Goal: Information Seeking & Learning: Understand process/instructions

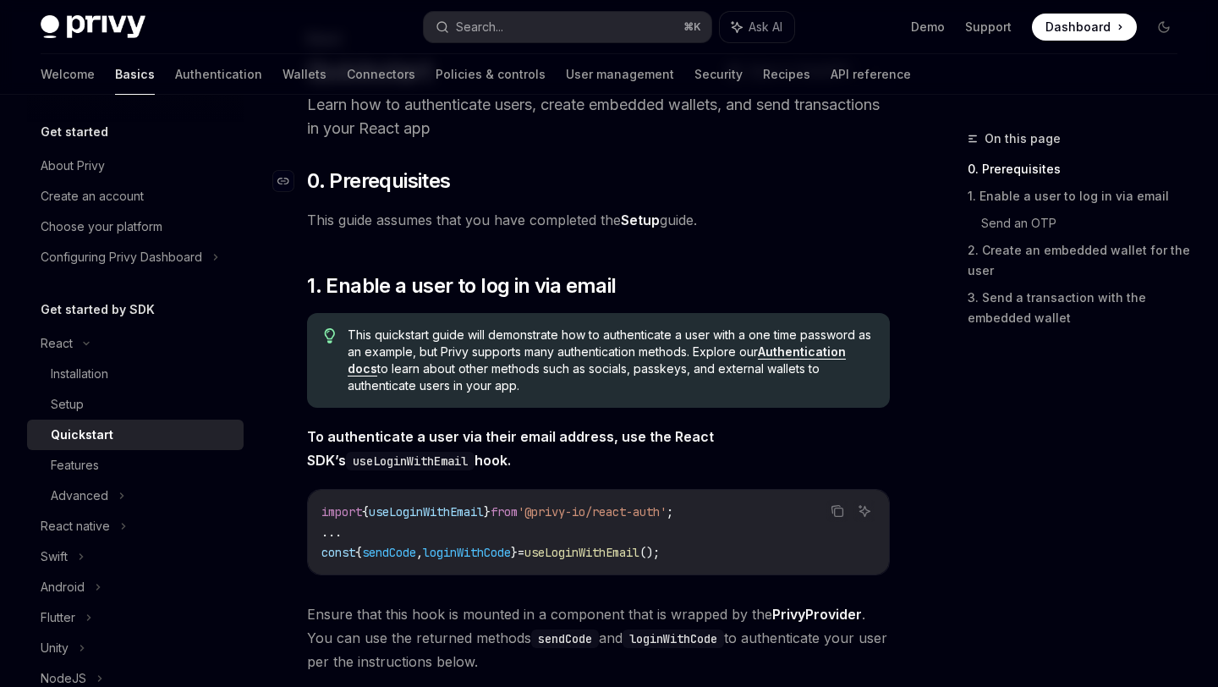
scroll to position [97, 0]
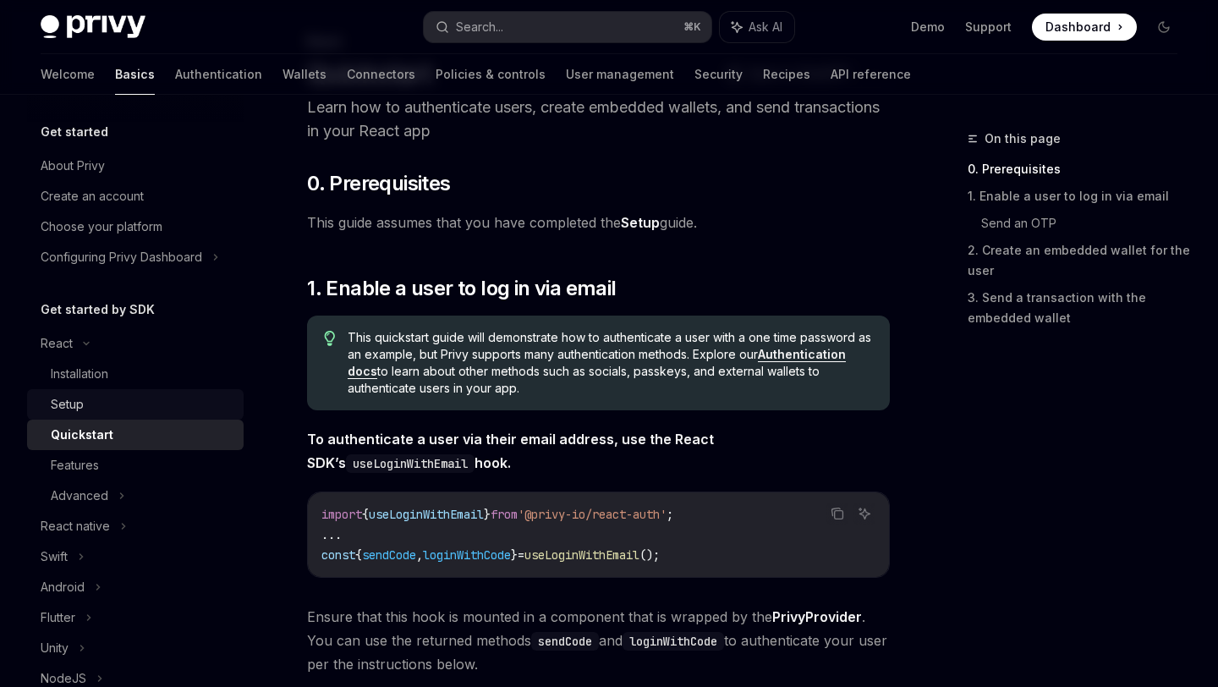
click at [66, 399] on div "Setup" at bounding box center [67, 404] width 33 height 20
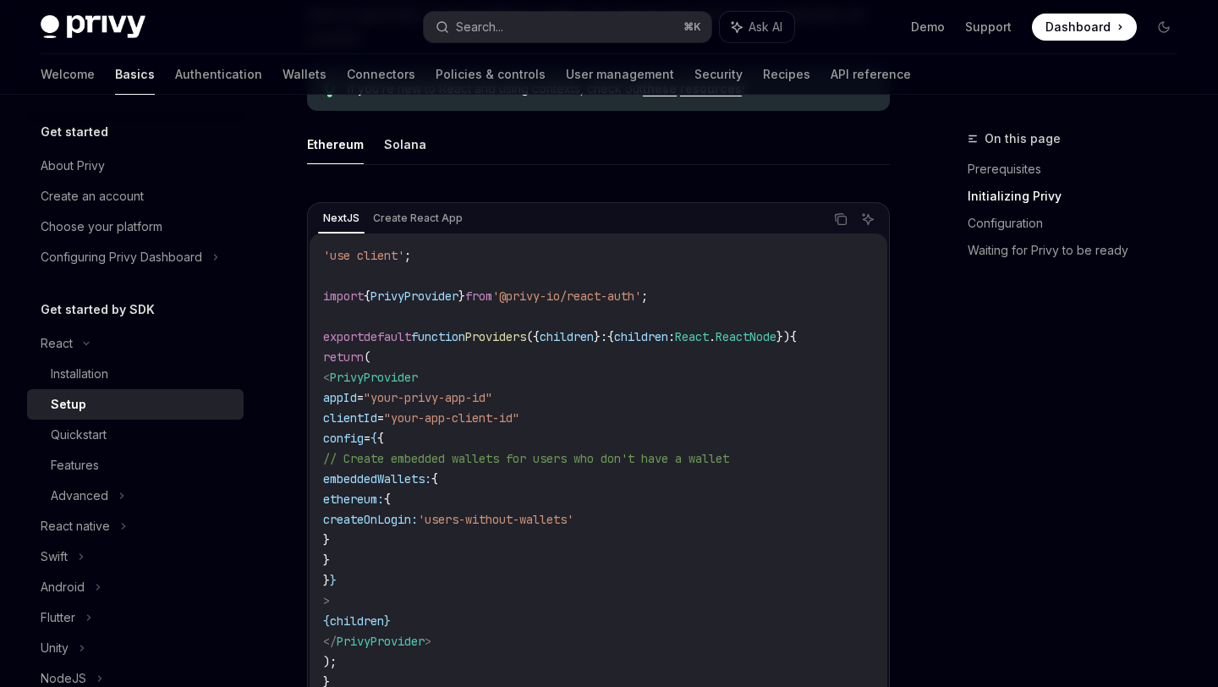
scroll to position [516, 0]
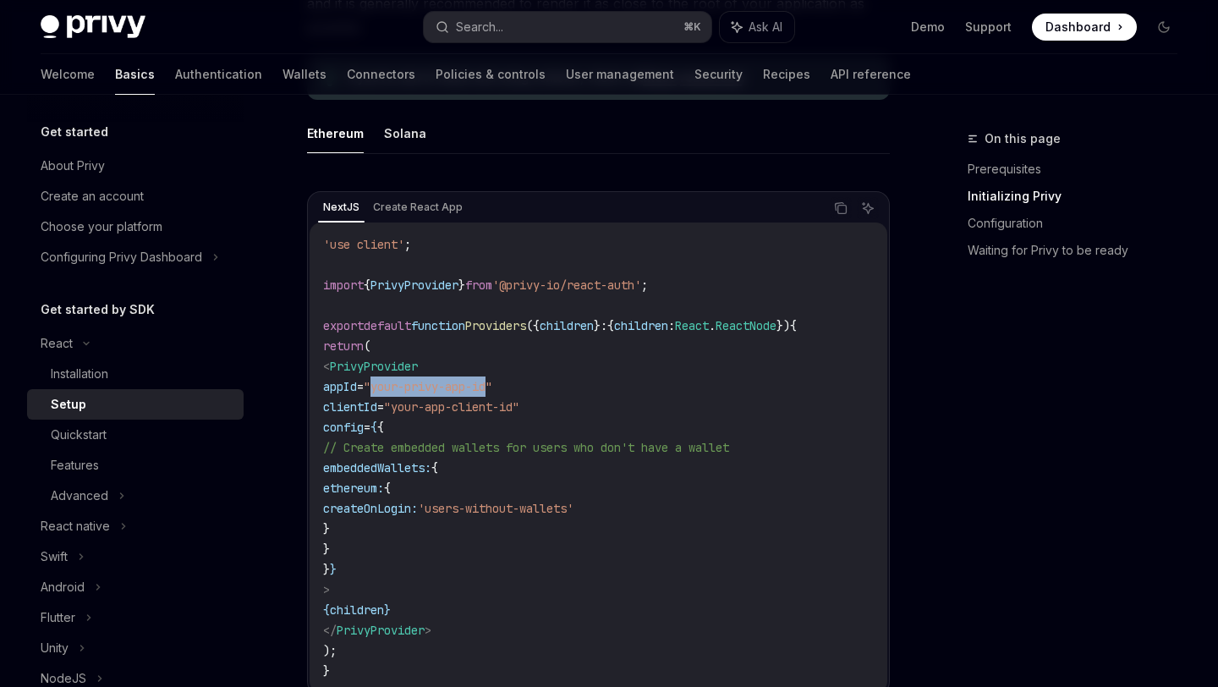
drag, startPoint x: 537, startPoint y: 390, endPoint x: 415, endPoint y: 388, distance: 121.8
click at [415, 388] on span ""your-privy-app-id"" at bounding box center [428, 386] width 129 height 15
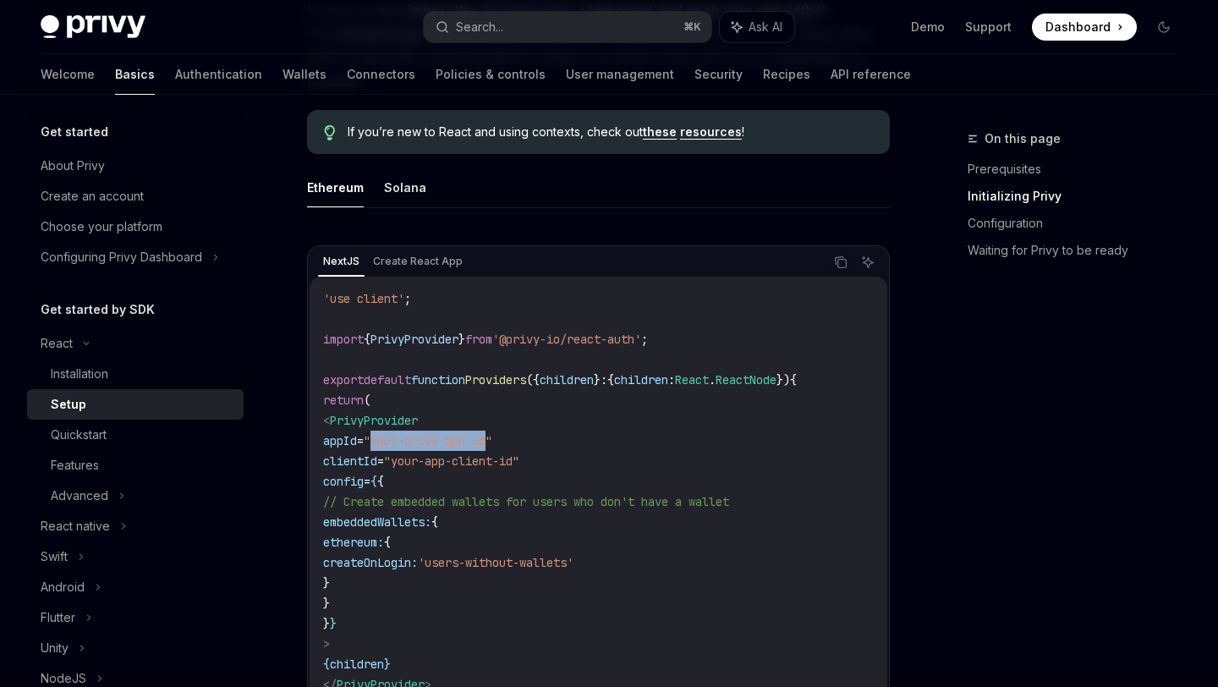
scroll to position [453, 0]
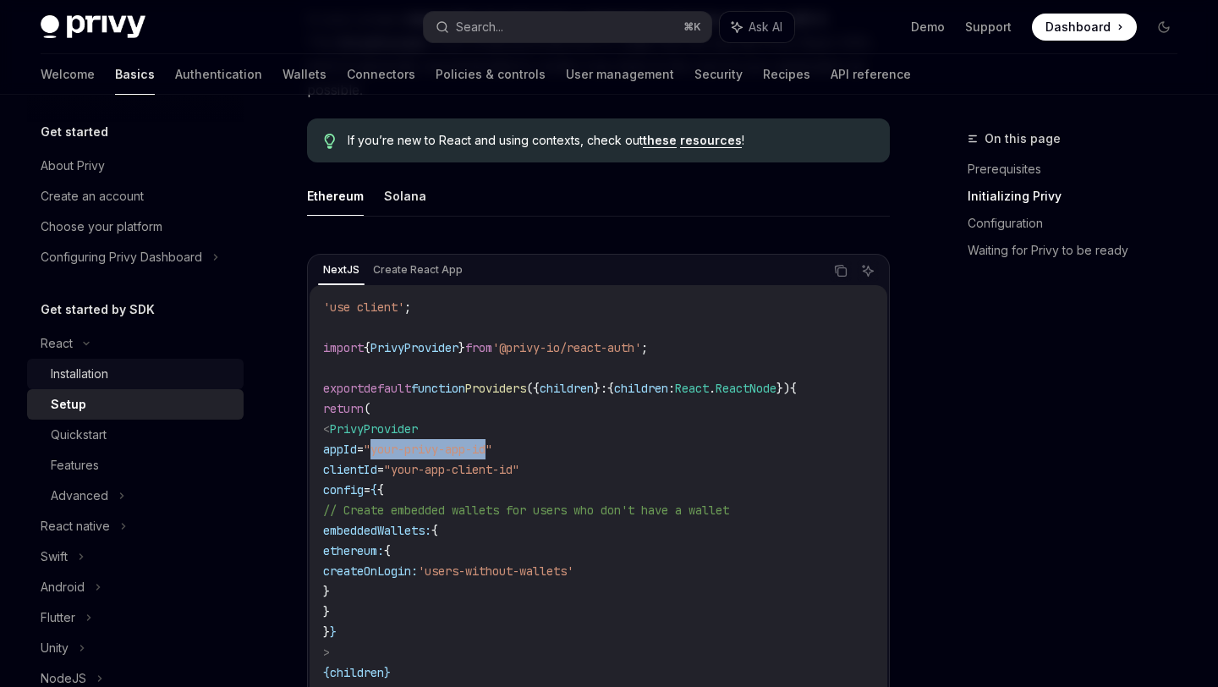
click at [82, 379] on div "Installation" at bounding box center [79, 374] width 57 height 20
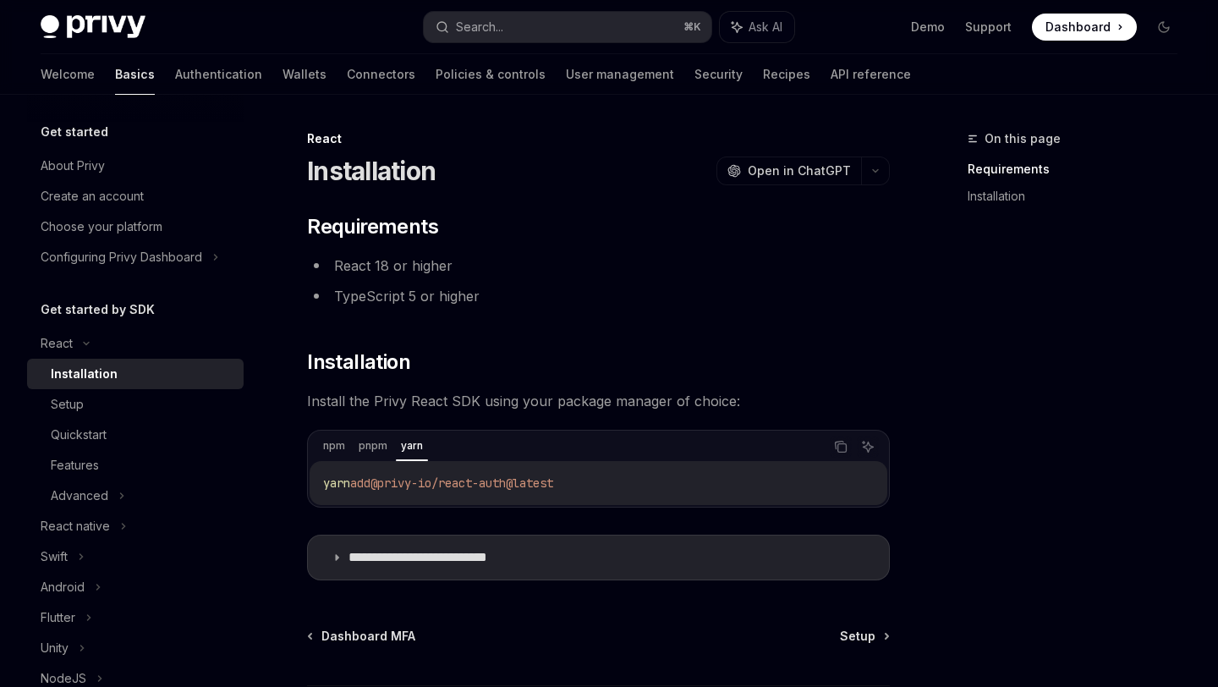
drag, startPoint x: 620, startPoint y: 488, endPoint x: 318, endPoint y: 486, distance: 301.9
click at [318, 486] on div "yarn add @privy-io/react-auth@latest" at bounding box center [597, 483] width 577 height 44
copy span "yarn add @privy-io/react-auth@latest"
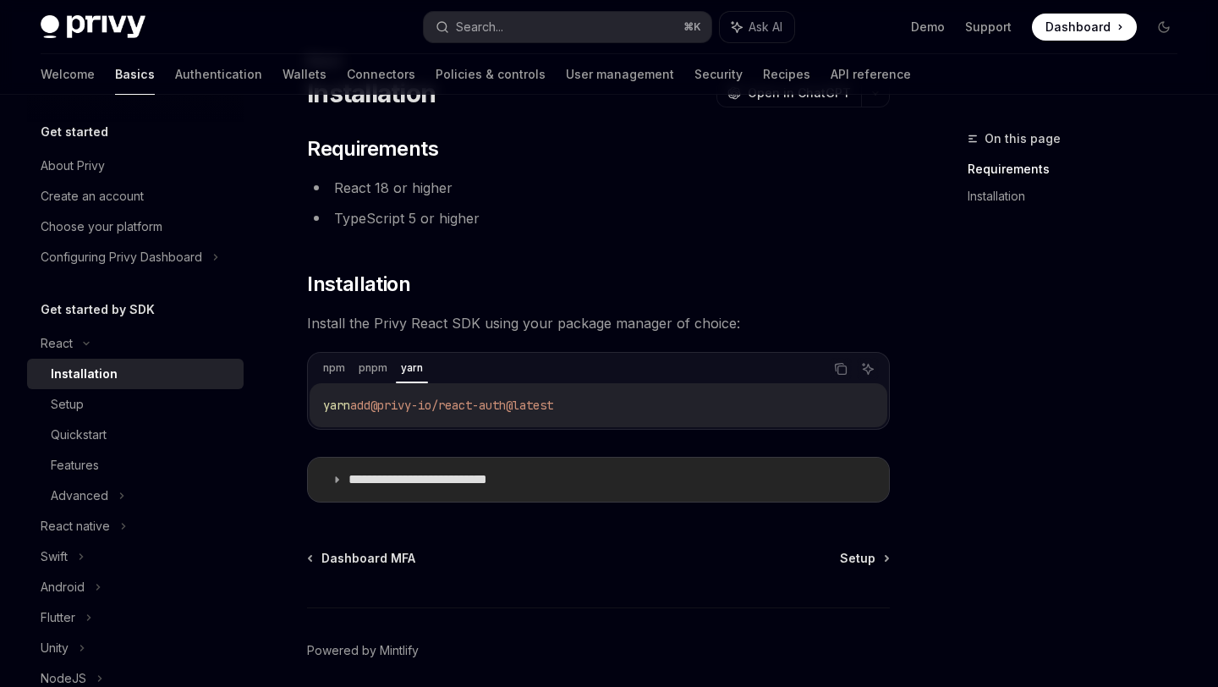
click at [332, 479] on icon at bounding box center [336, 479] width 10 height 10
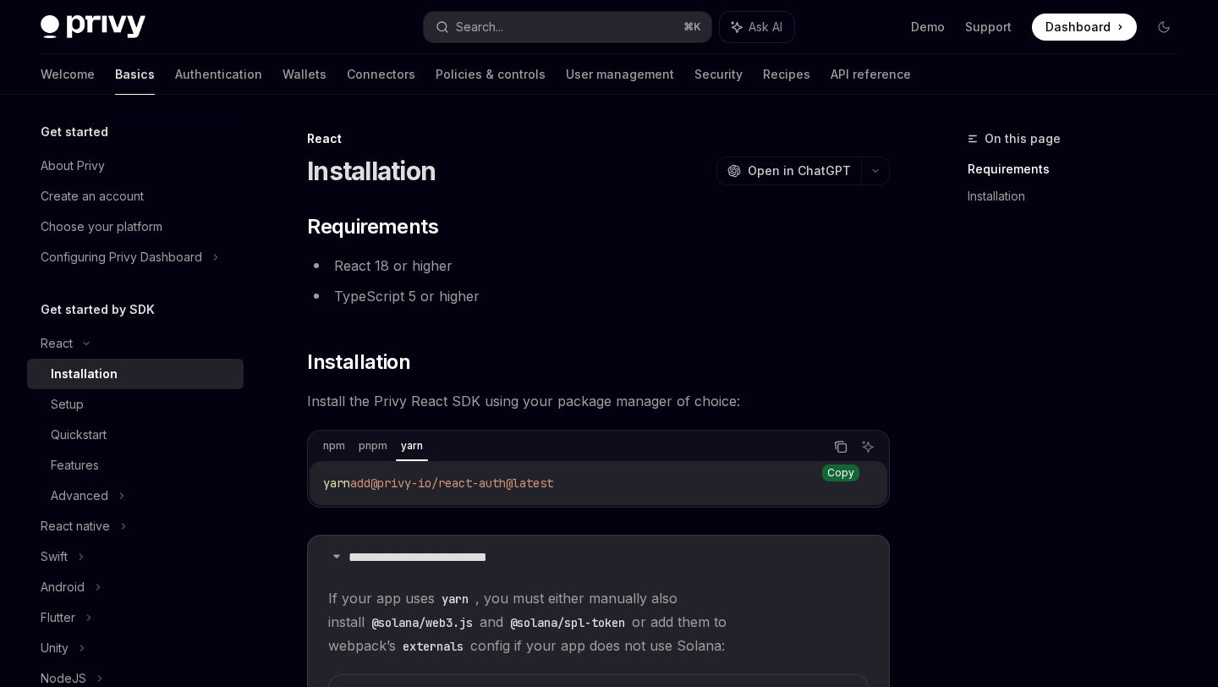
click at [839, 446] on icon "Copy the contents from the code block" at bounding box center [841, 447] width 14 height 14
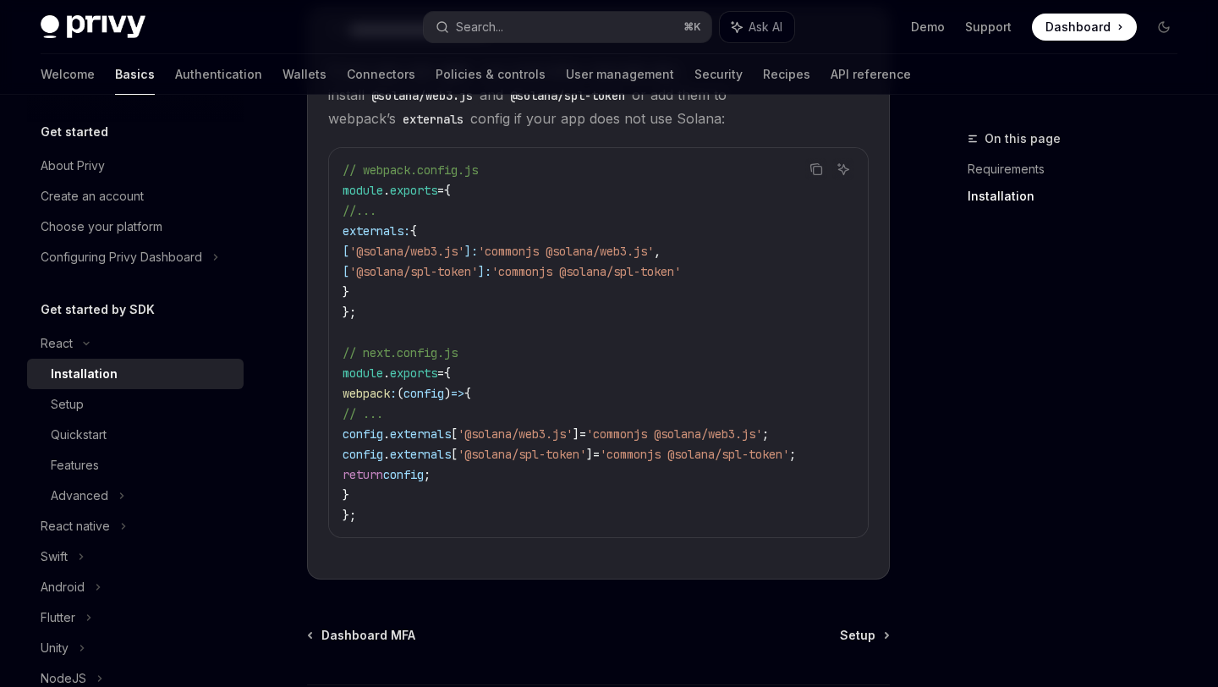
scroll to position [598, 0]
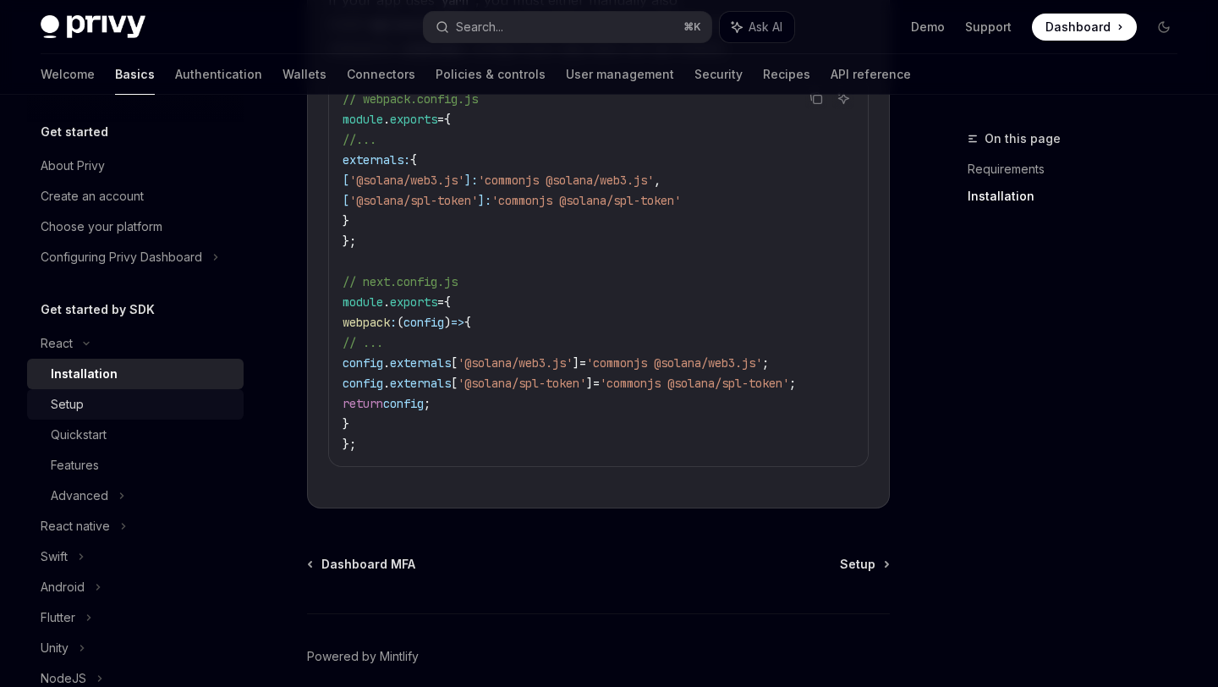
click at [66, 407] on div "Setup" at bounding box center [67, 404] width 33 height 20
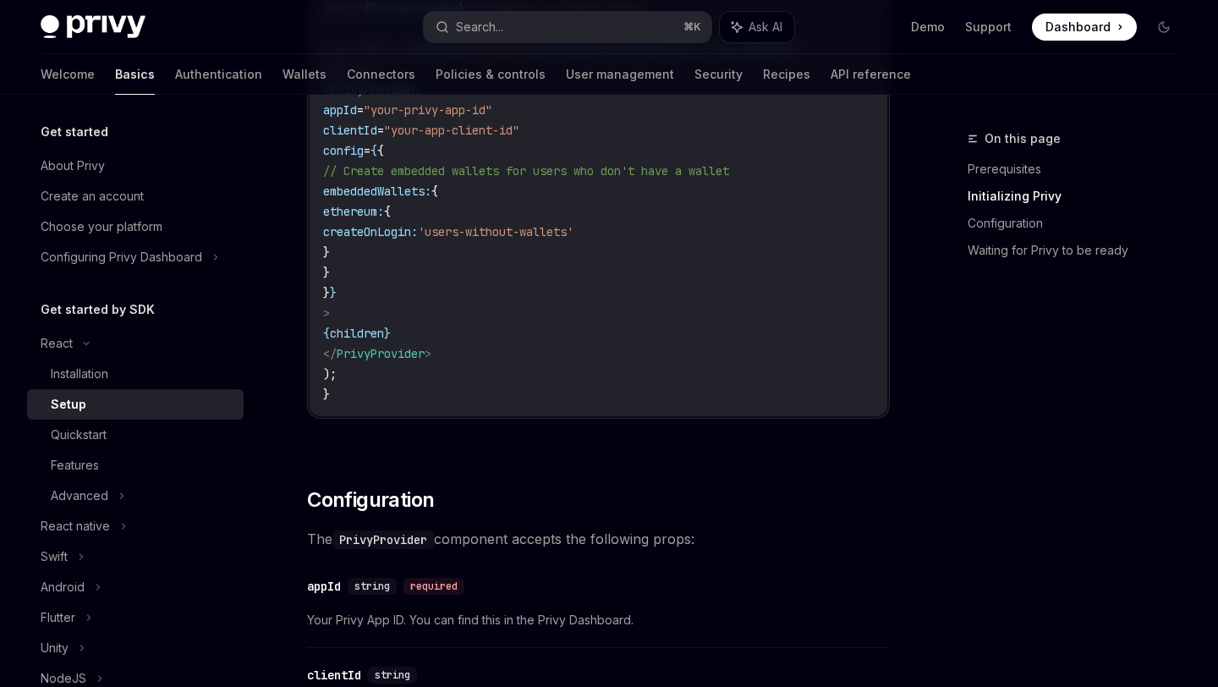
scroll to position [790, 0]
click at [73, 397] on div "Setup" at bounding box center [69, 404] width 36 height 20
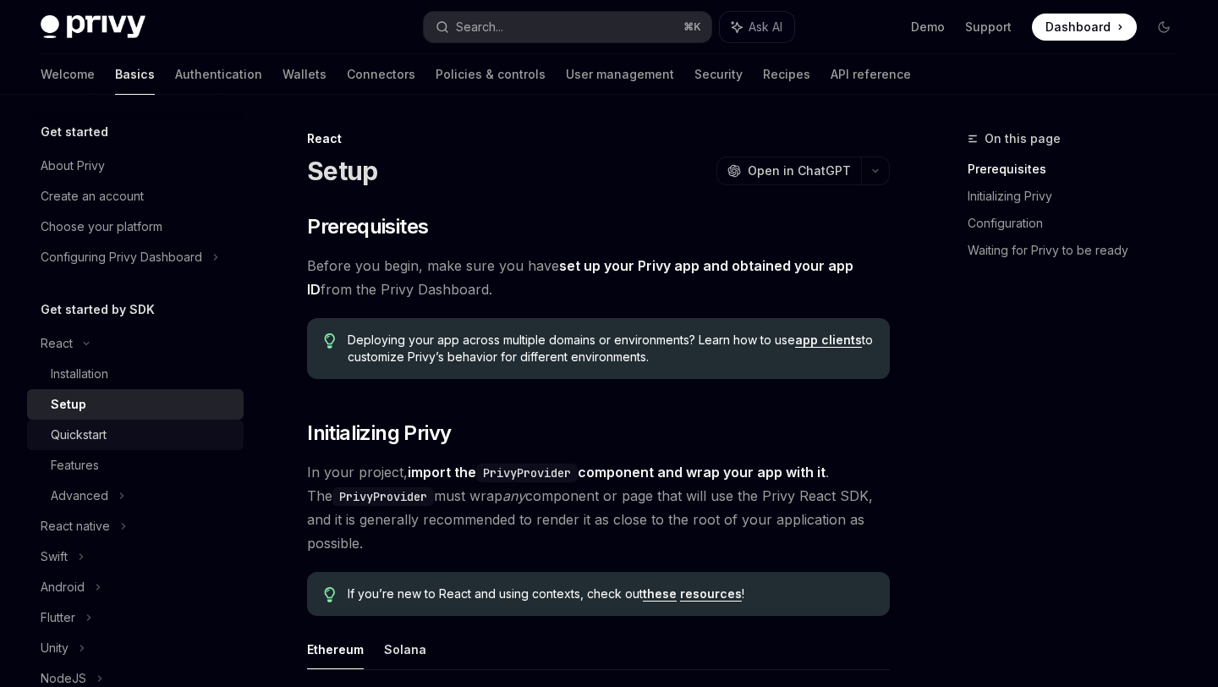
click at [77, 431] on div "Quickstart" at bounding box center [79, 434] width 56 height 20
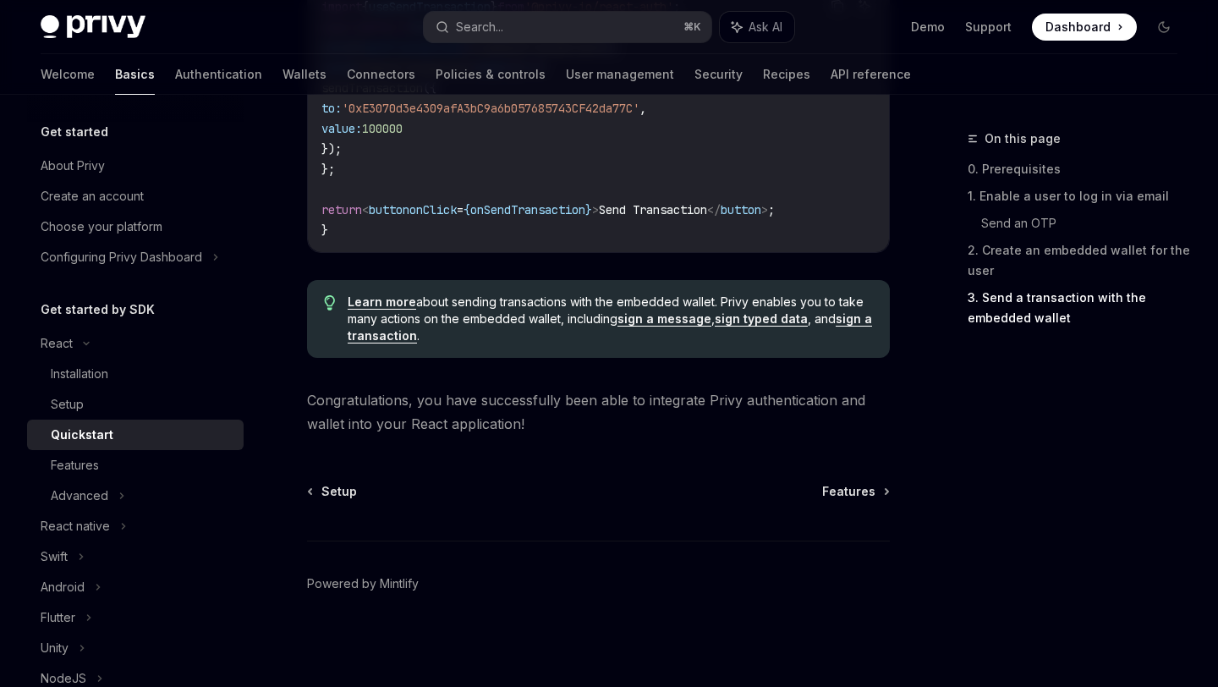
scroll to position [1101, 0]
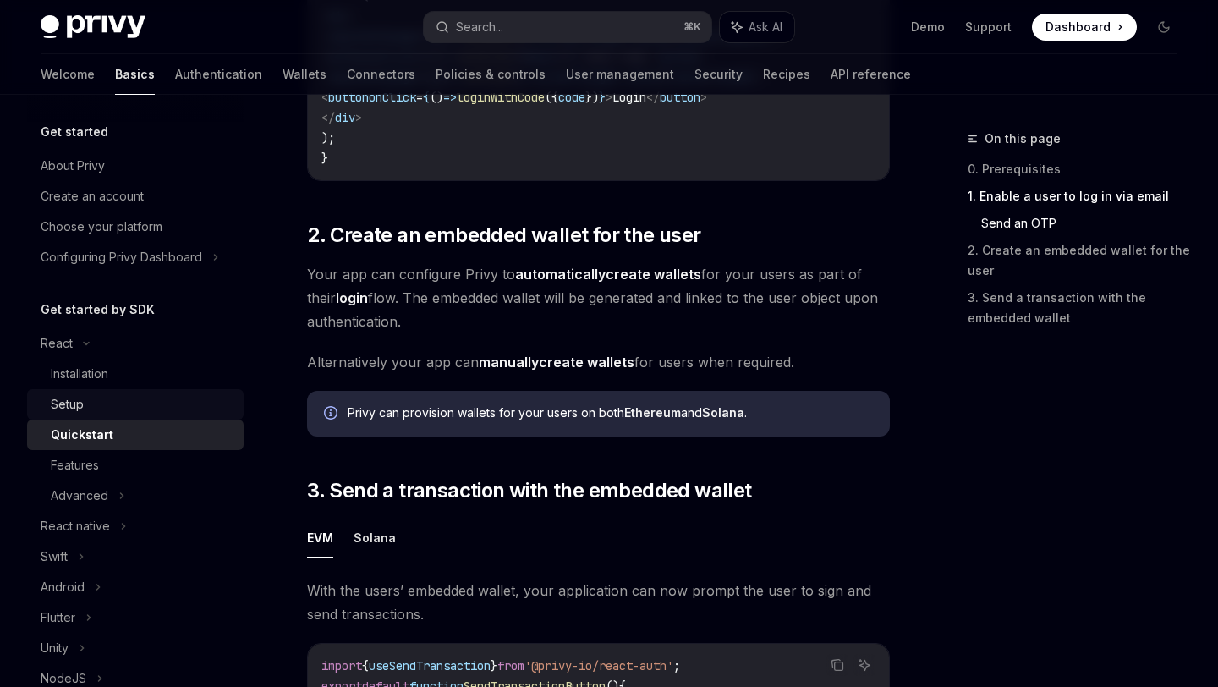
click at [83, 406] on div "Setup" at bounding box center [67, 404] width 33 height 20
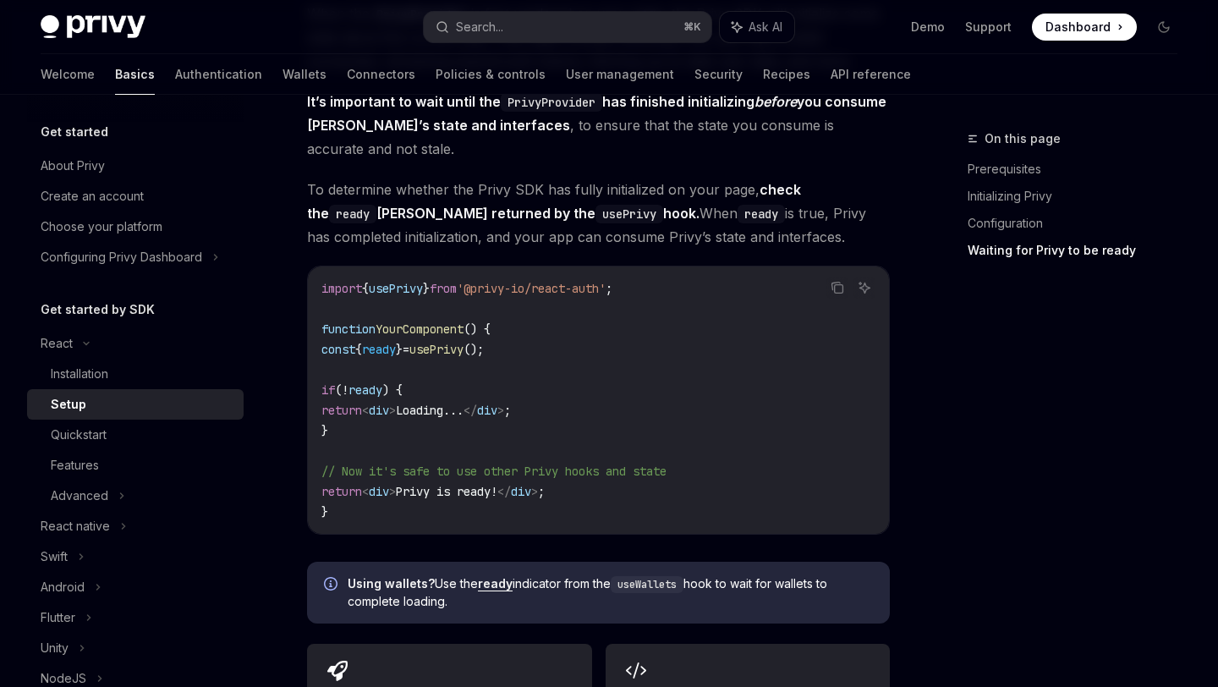
scroll to position [1755, 0]
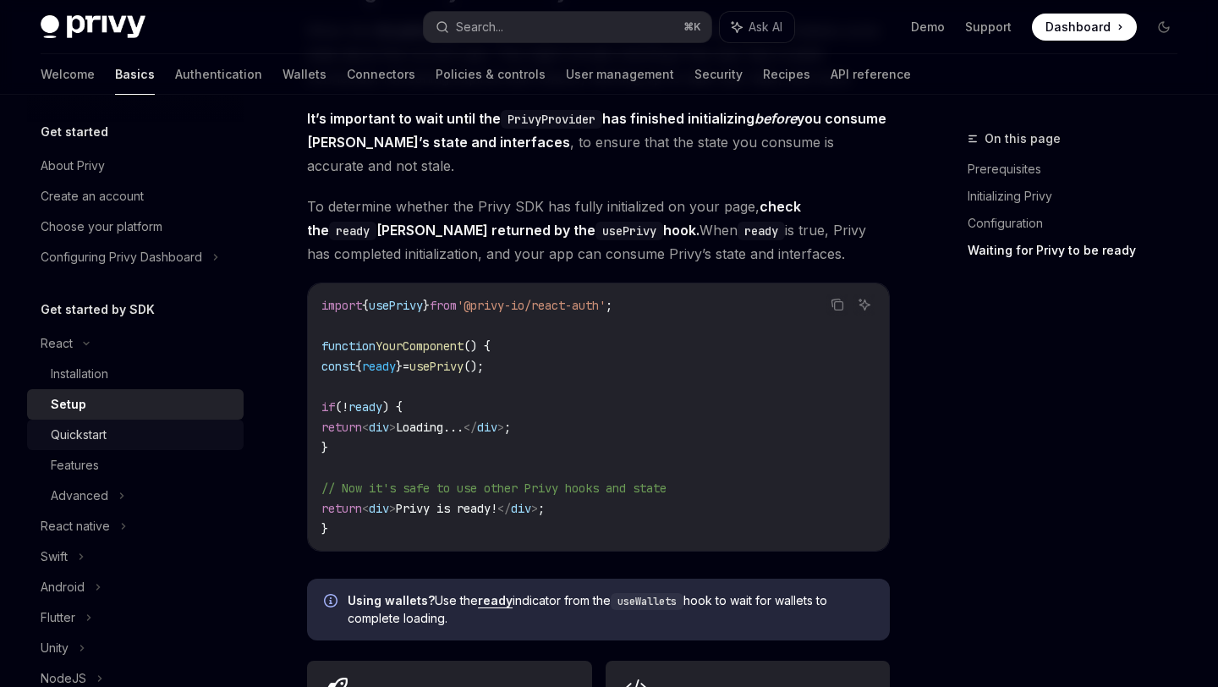
click at [77, 440] on div "Quickstart" at bounding box center [79, 434] width 56 height 20
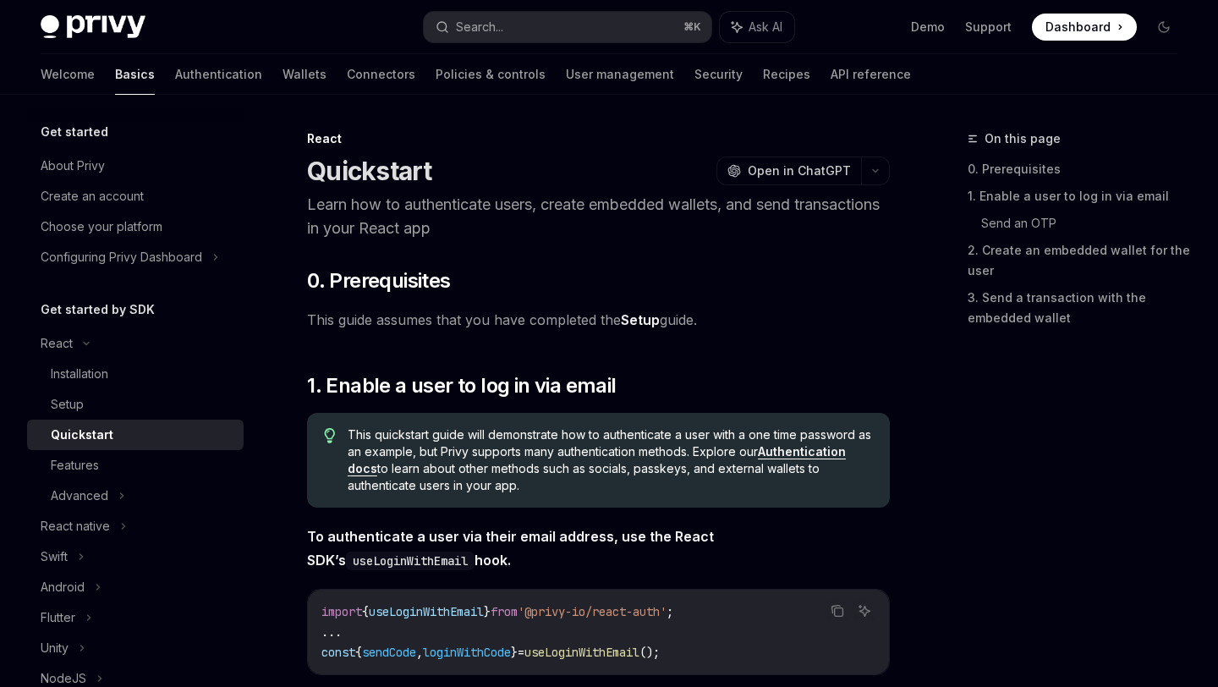
type textarea "*"
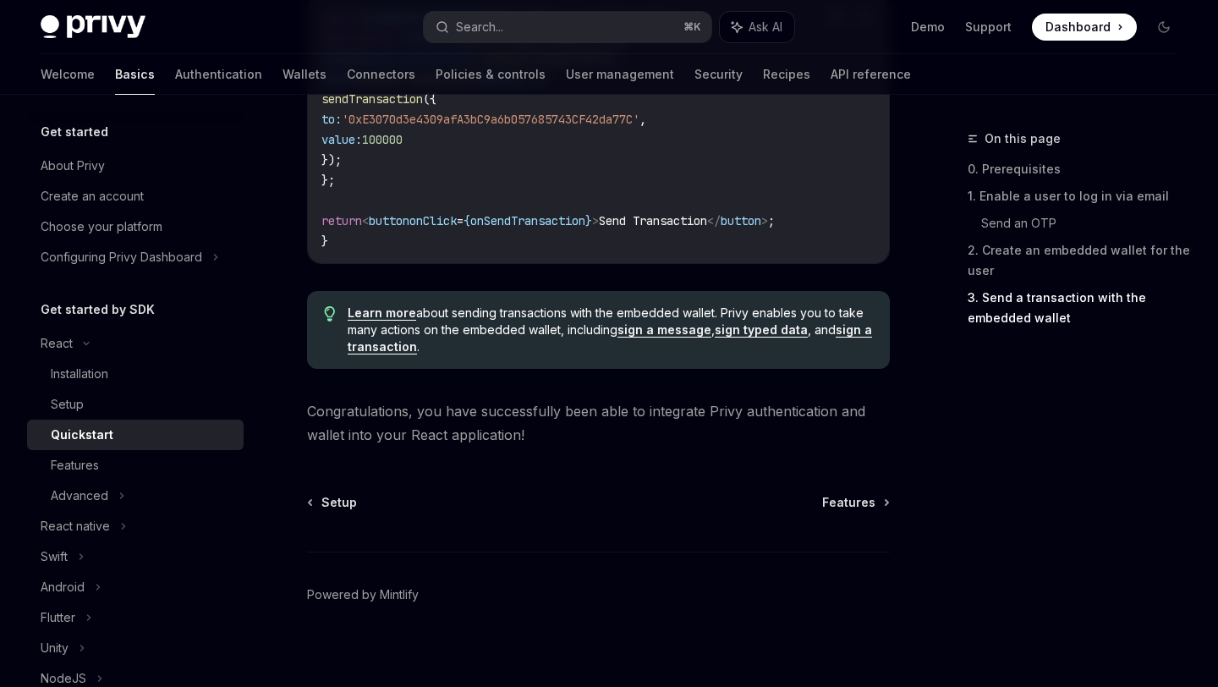
scroll to position [1766, 0]
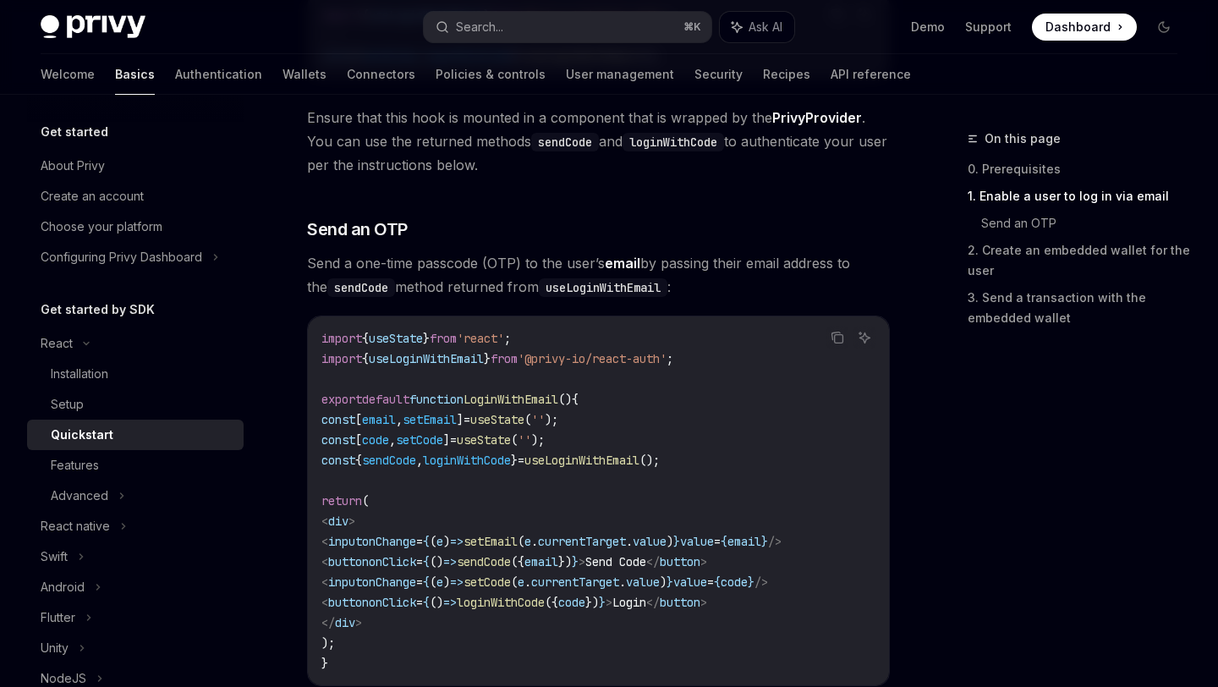
scroll to position [1712, 0]
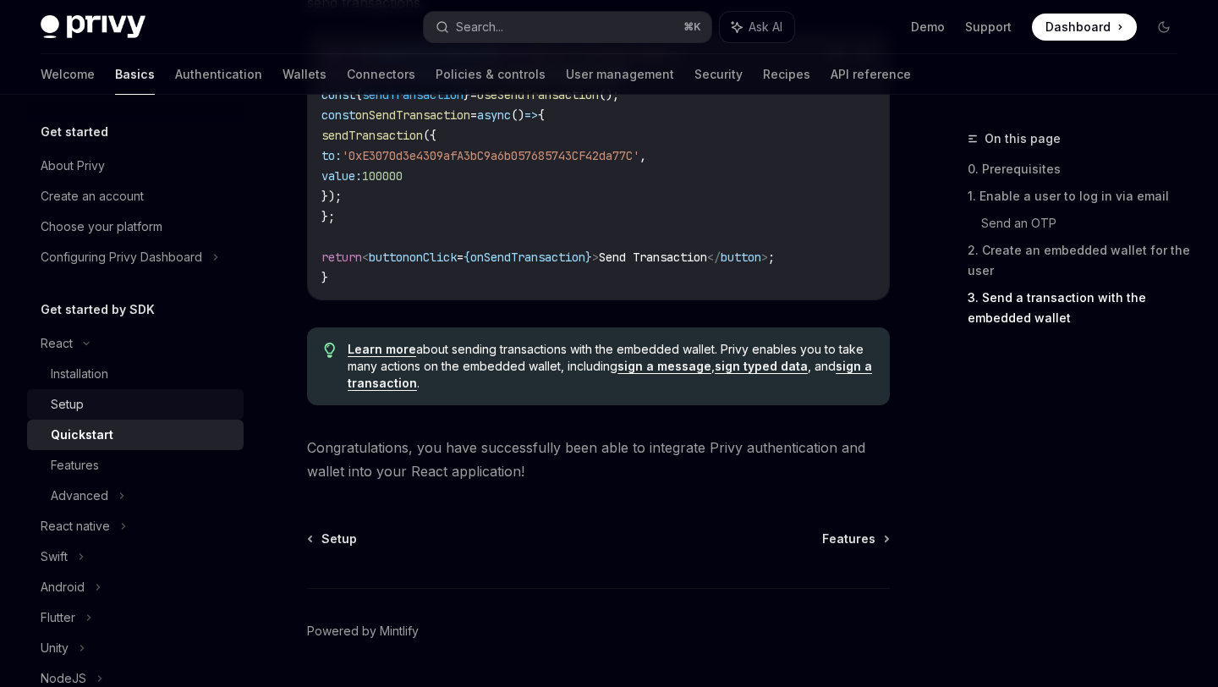
click at [72, 408] on div "Setup" at bounding box center [67, 404] width 33 height 20
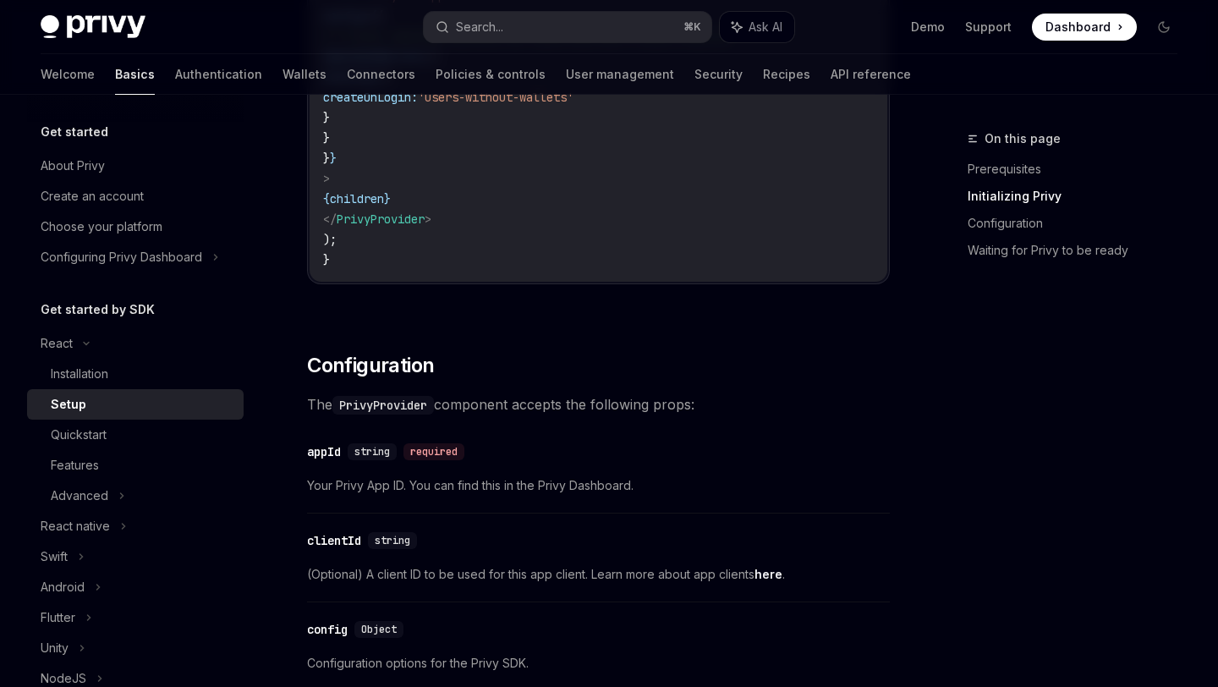
scroll to position [950, 0]
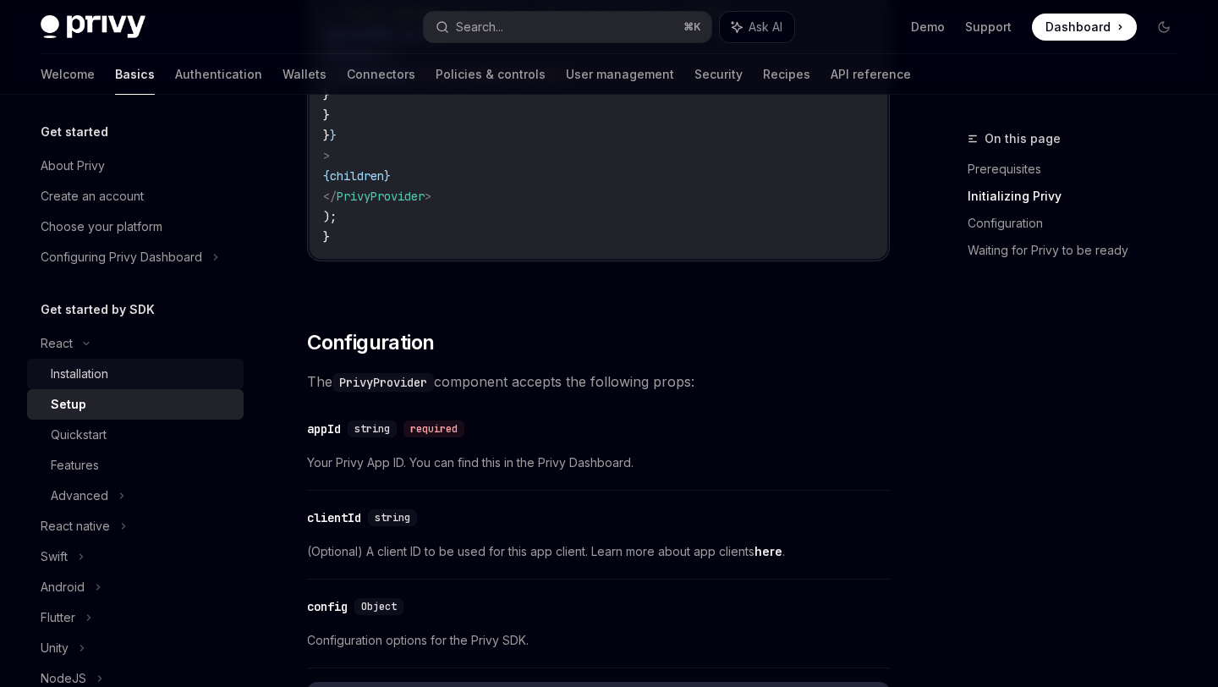
click at [70, 373] on div "Installation" at bounding box center [79, 374] width 57 height 20
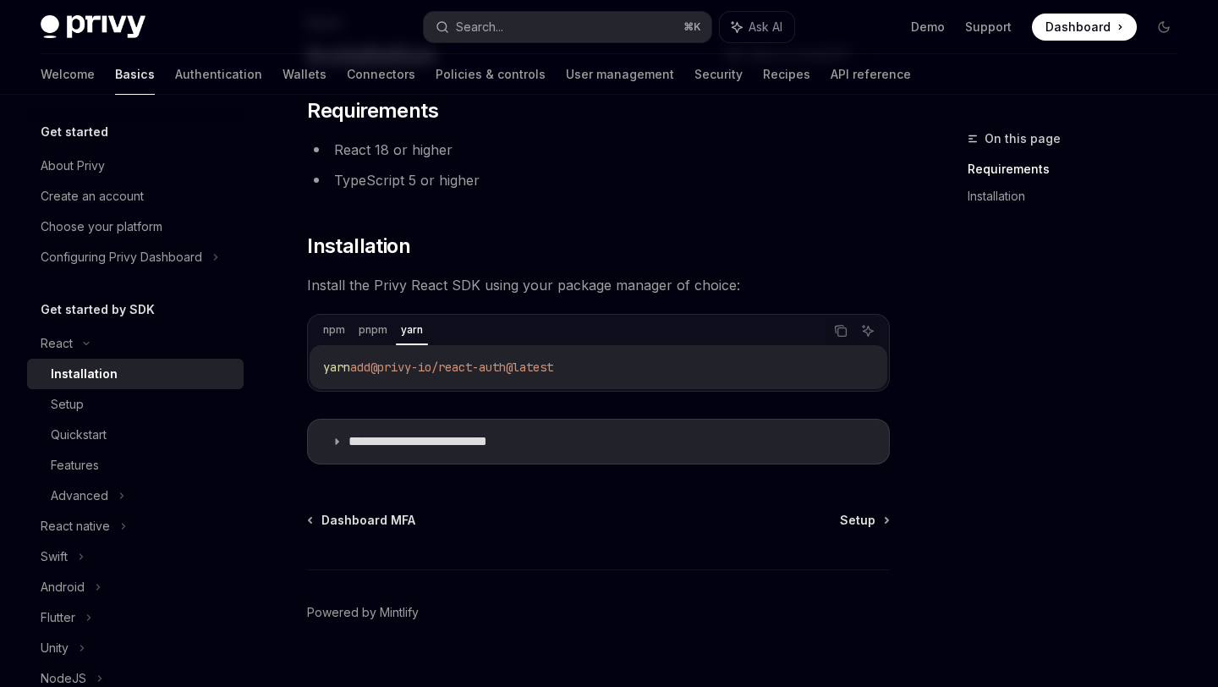
scroll to position [145, 0]
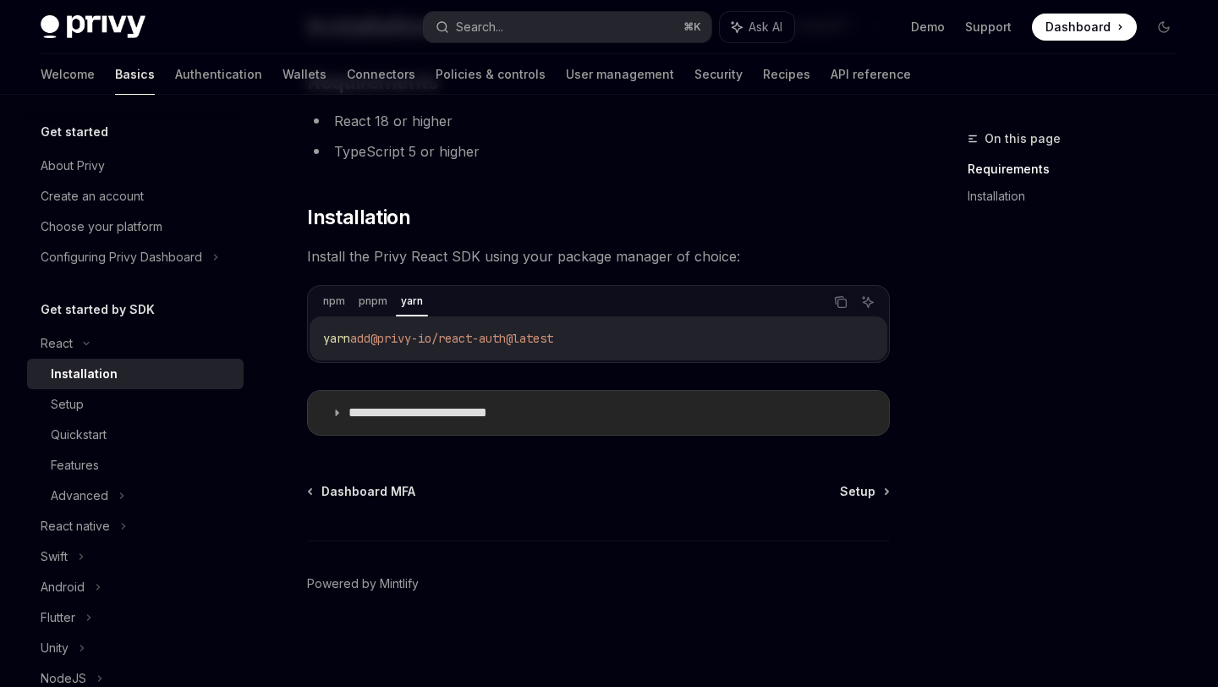
click at [338, 408] on icon at bounding box center [336, 413] width 10 height 10
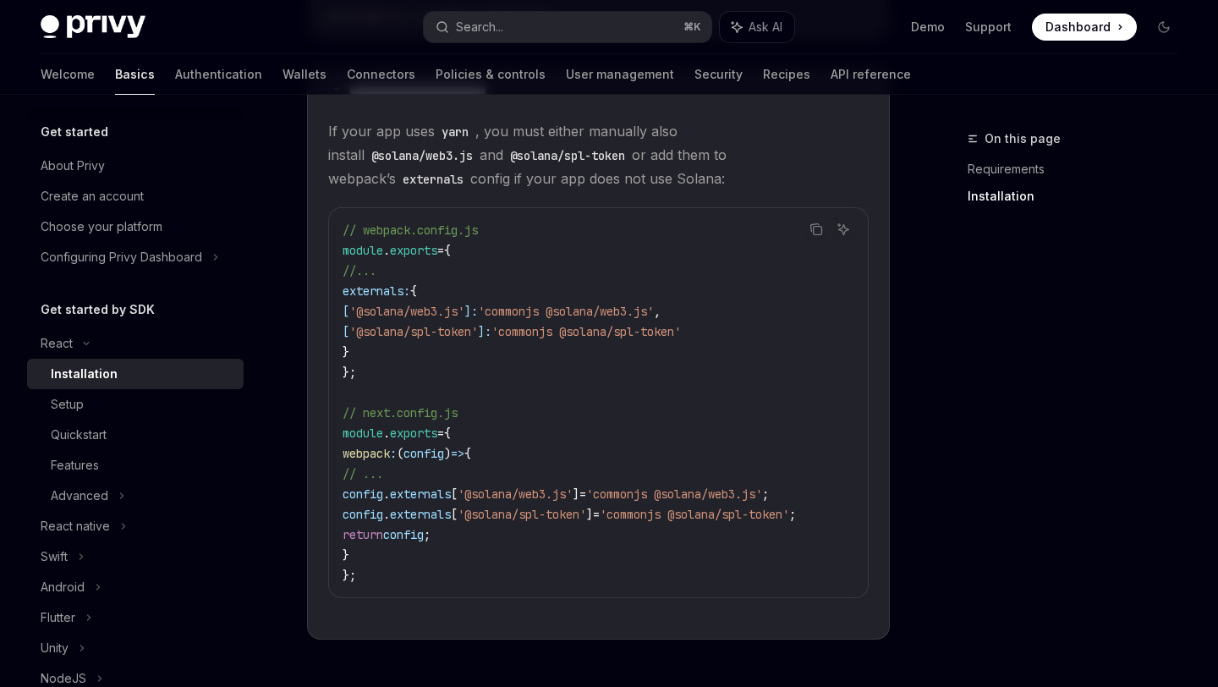
scroll to position [413, 0]
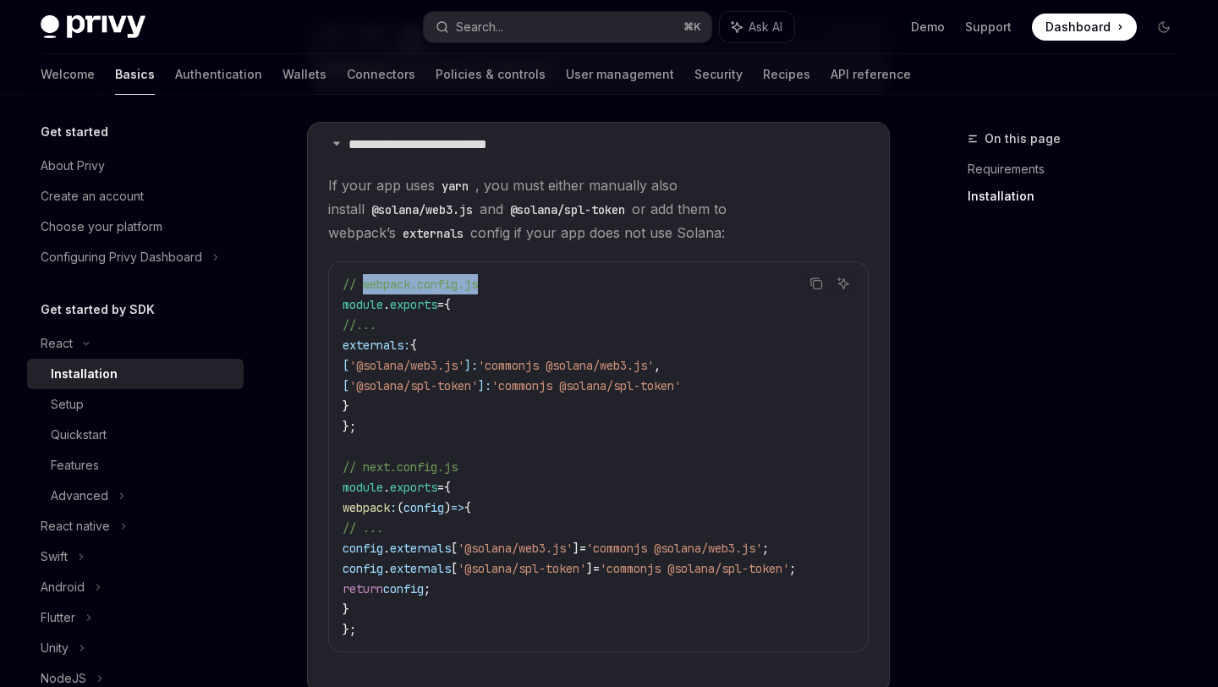
drag, startPoint x: 506, startPoint y: 287, endPoint x: 361, endPoint y: 286, distance: 144.6
click at [361, 286] on code "// webpack.config.js module . exports = { //... externals: { [ '@solana/web3.js…" at bounding box center [598, 456] width 512 height 365
copy span "webpack.config.js"
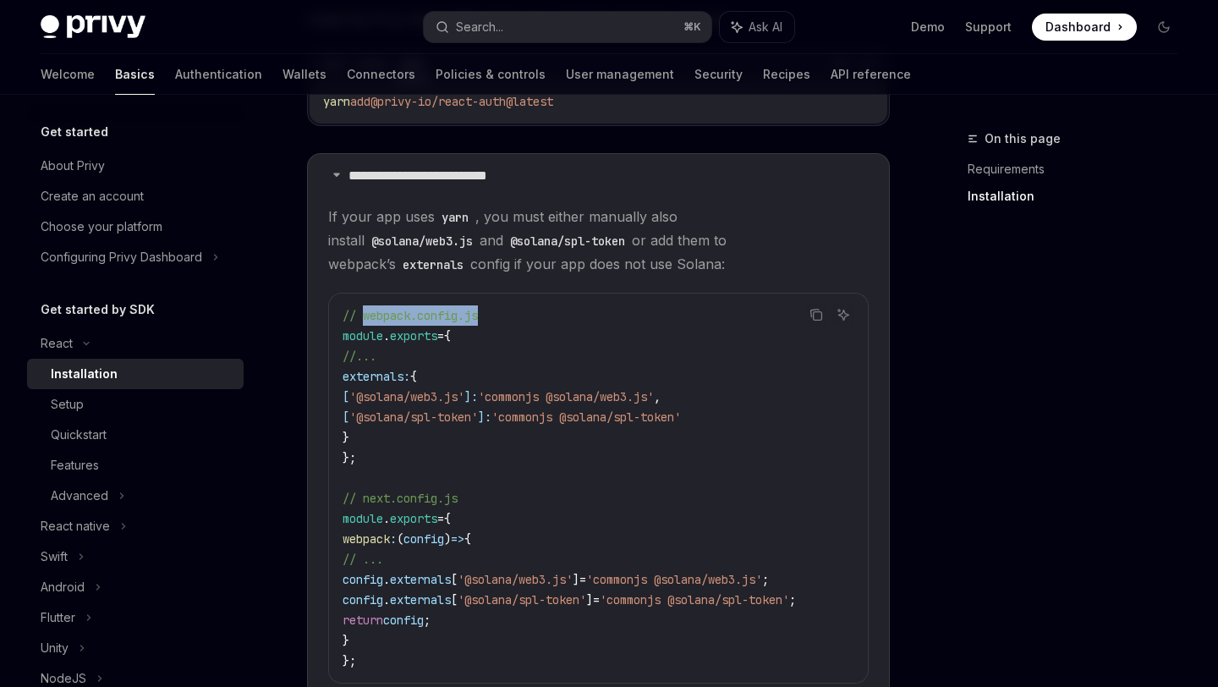
scroll to position [380, 0]
click at [813, 315] on icon "Copy the contents from the code block" at bounding box center [816, 316] width 14 height 14
click at [499, 452] on code "// webpack.config.js module . exports = { //... externals: { [ '@solana/web3.js…" at bounding box center [598, 488] width 512 height 365
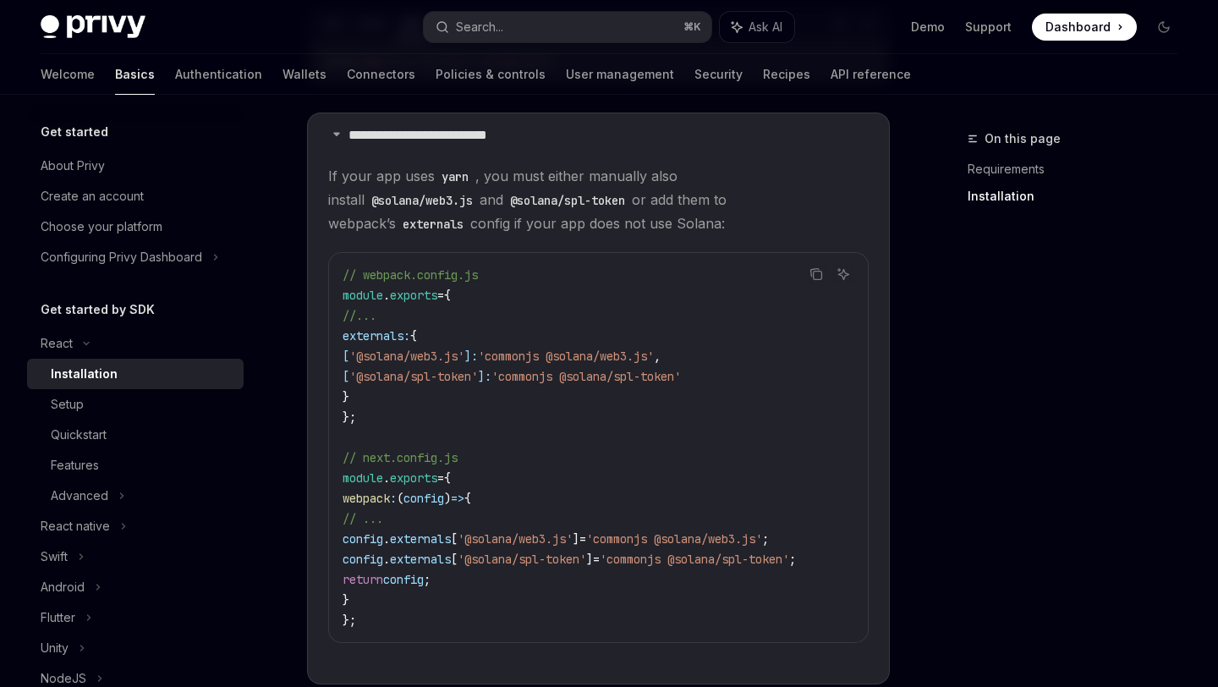
scroll to position [430, 0]
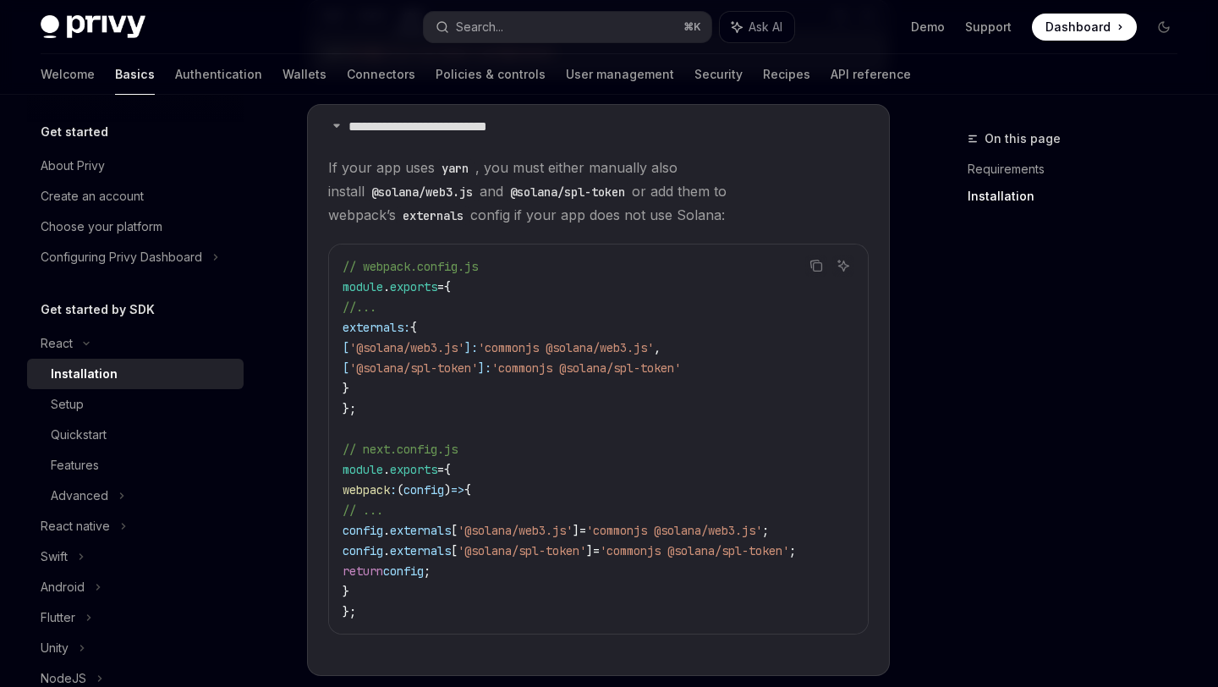
drag, startPoint x: 370, startPoint y: 583, endPoint x: 309, endPoint y: 488, distance: 113.7
click at [309, 488] on details "**********" at bounding box center [598, 390] width 583 height 572
copy code "webpack : ( config ) => { // ... config . externals [ '@solana/web3.js' ] = 'co…"
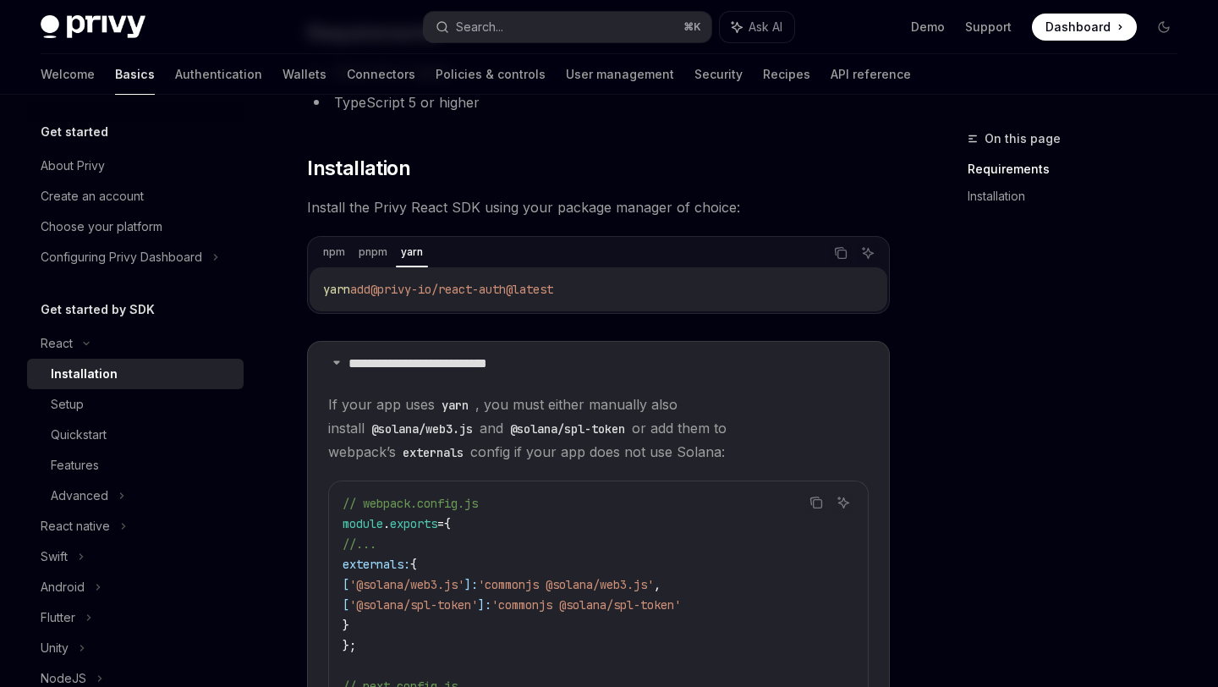
scroll to position [287, 0]
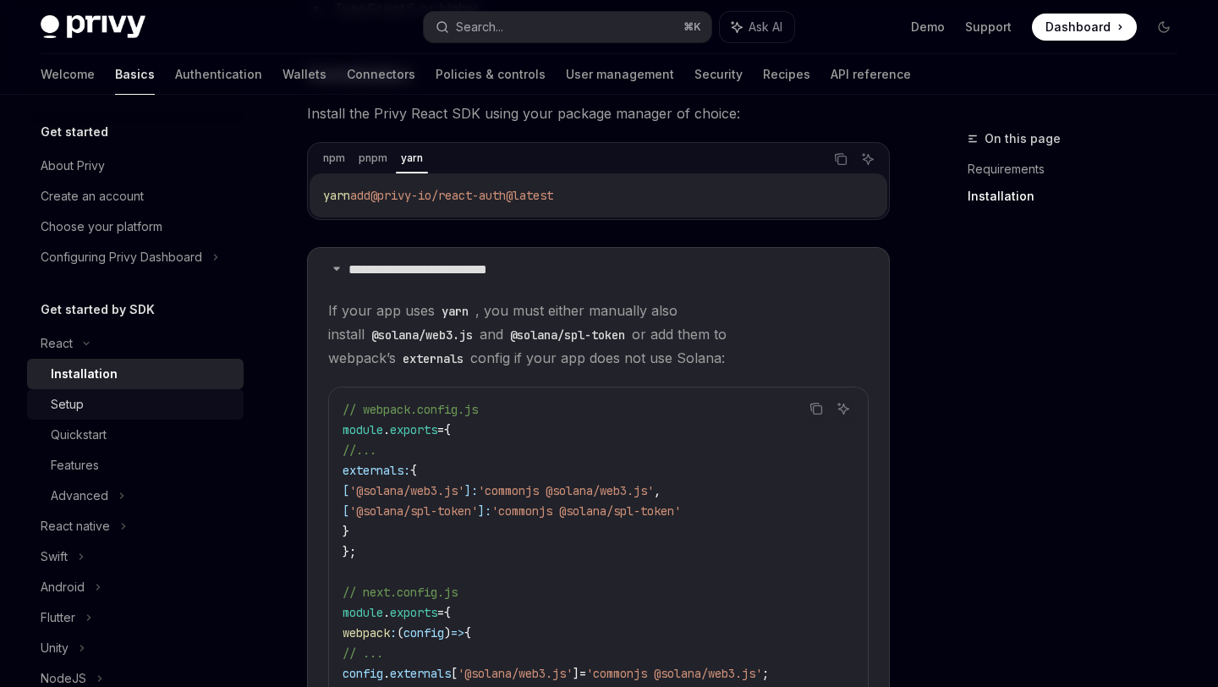
click at [87, 396] on div "Setup" at bounding box center [142, 404] width 183 height 20
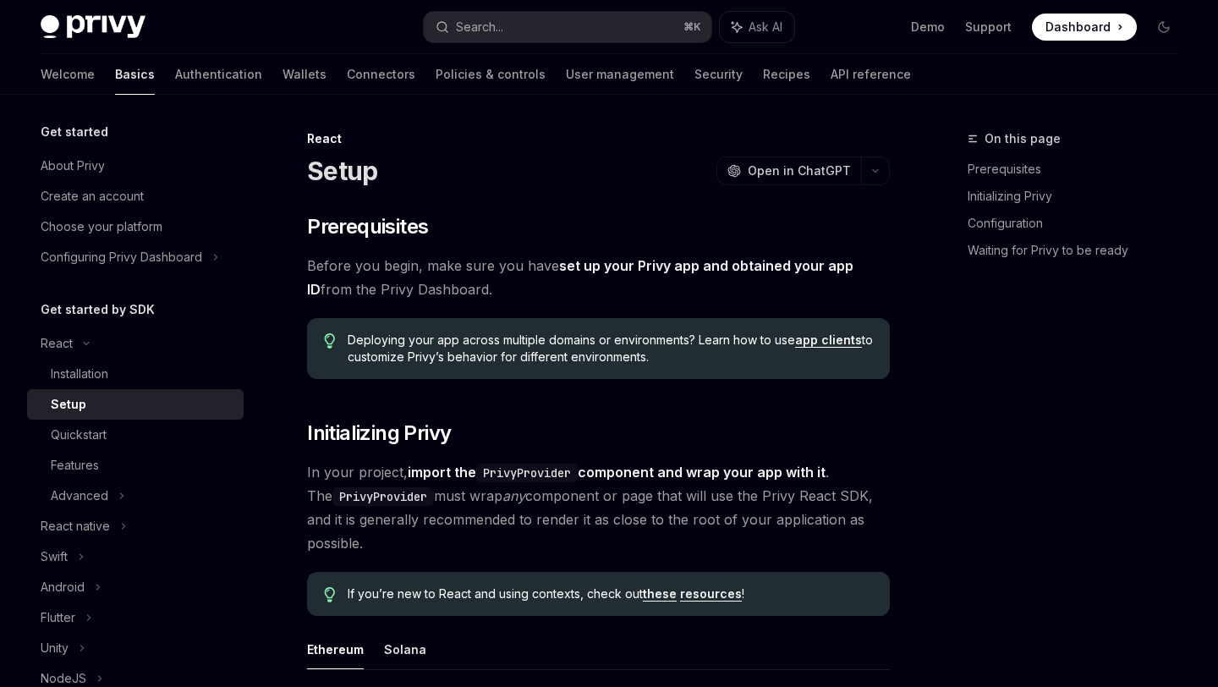
type textarea "*"
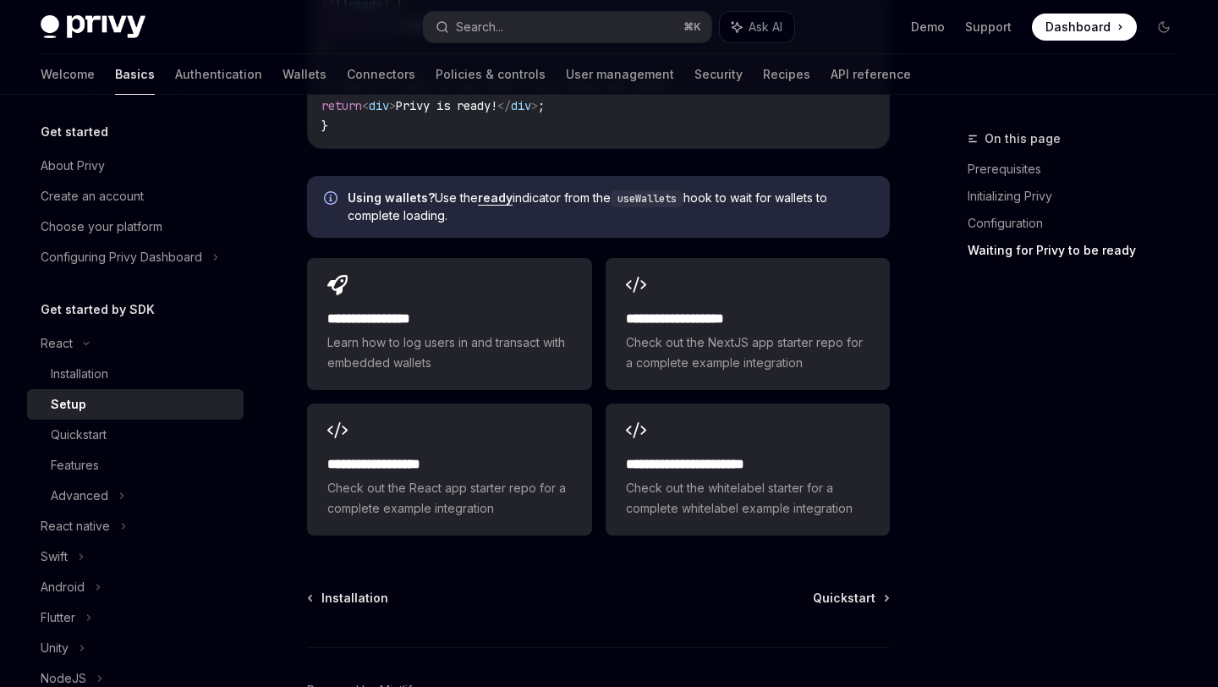
scroll to position [2161, 0]
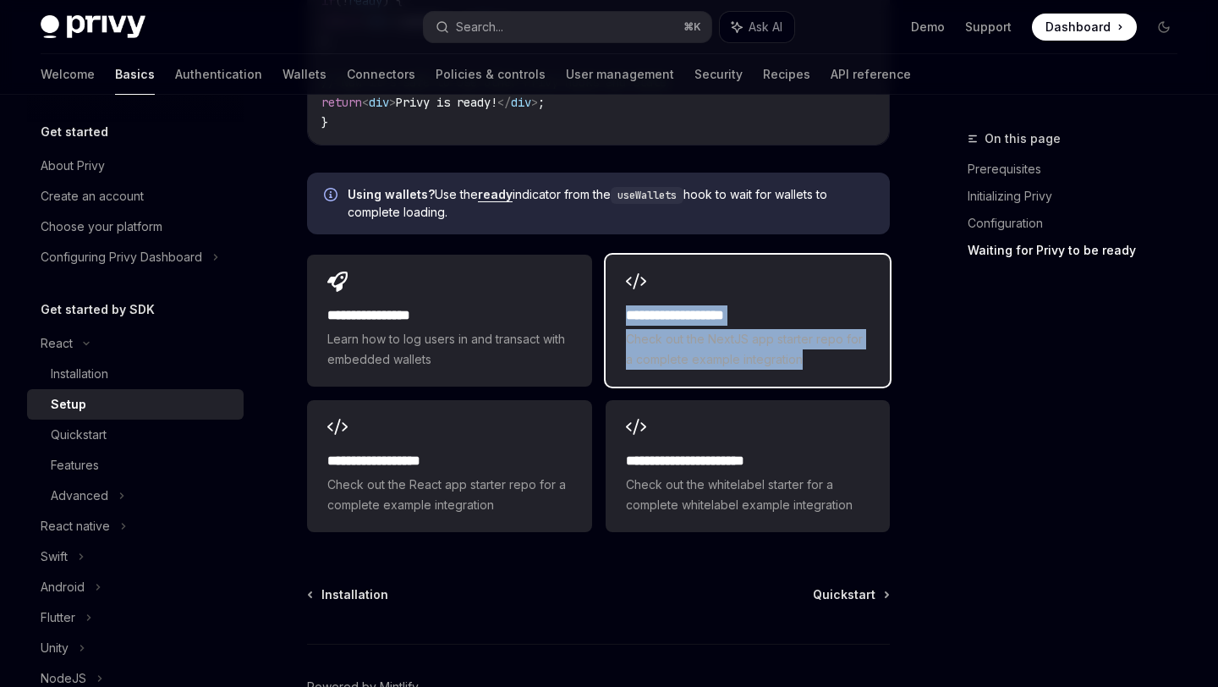
click at [674, 319] on h2 "**********" at bounding box center [748, 315] width 244 height 20
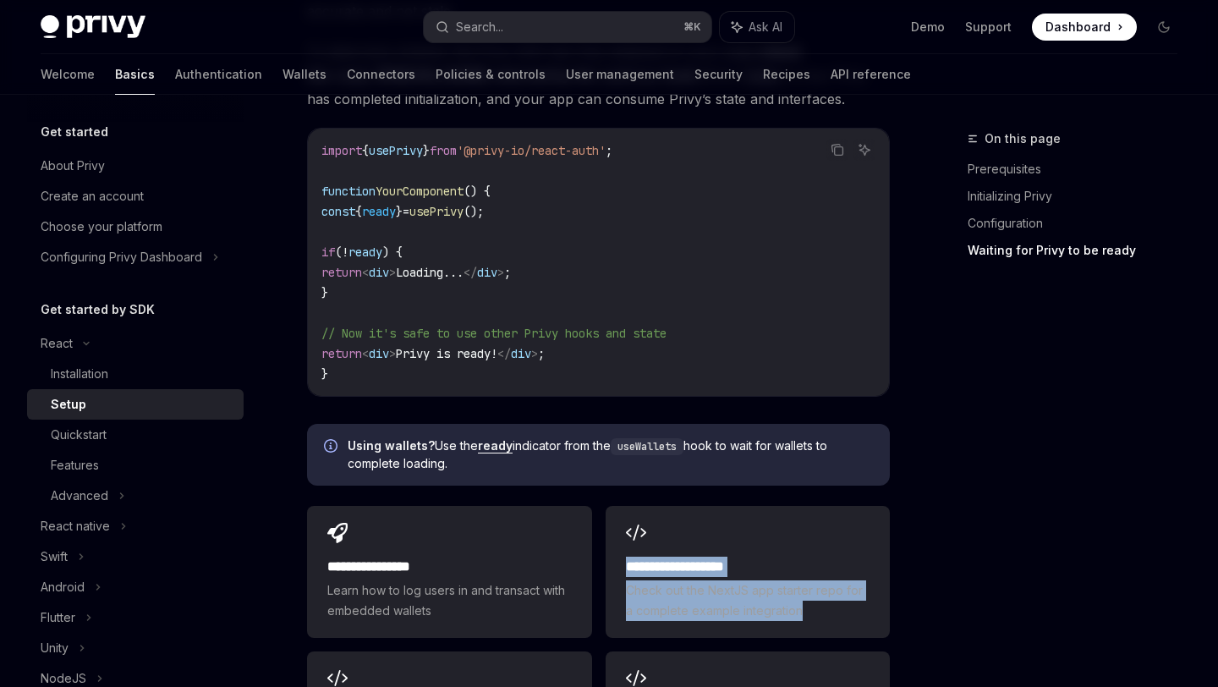
scroll to position [1848, 0]
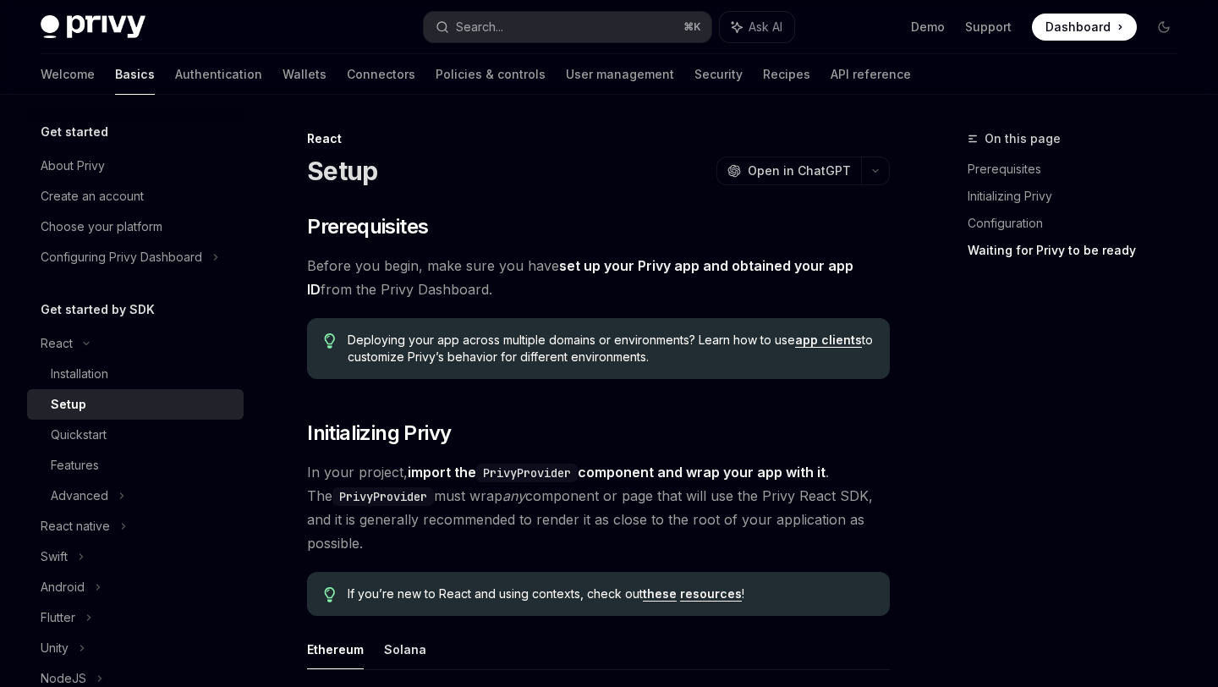
scroll to position [1815, 0]
